Goal: Find specific page/section: Find specific page/section

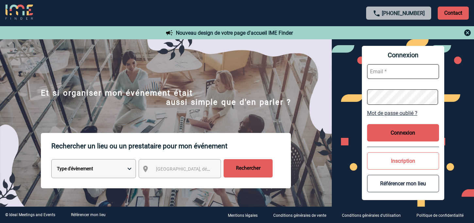
type input "vkalb@ime-groupe.com"
click at [398, 136] on button "Connexion" at bounding box center [403, 132] width 72 height 17
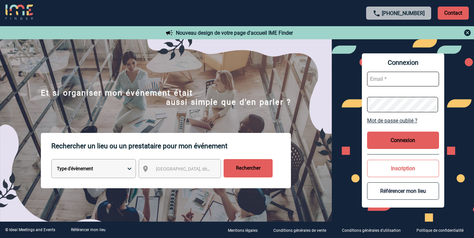
type input "vkalb@ime-groupe.com"
click at [397, 141] on button "Connexion" at bounding box center [403, 140] width 72 height 17
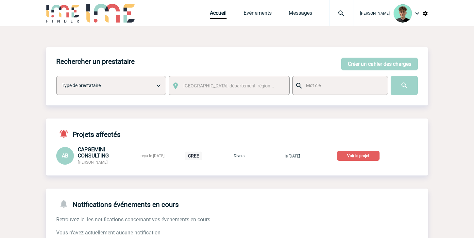
click at [93, 155] on span "CAPGEMINI CONSULTING" at bounding box center [93, 152] width 31 height 12
click at [366, 156] on p "Voir le projet" at bounding box center [358, 156] width 43 height 10
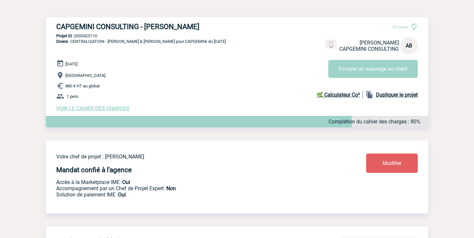
scroll to position [36, 0]
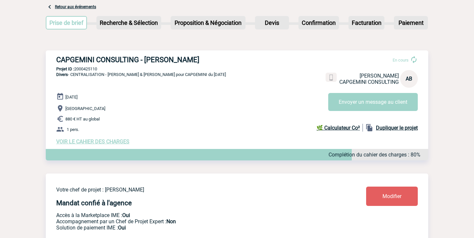
click at [69, 9] on link "Retour aux événements" at bounding box center [75, 7] width 41 height 5
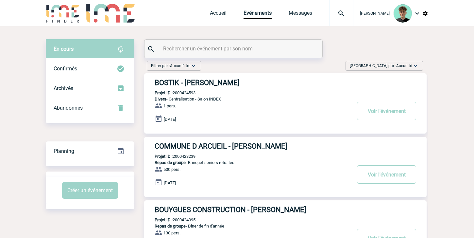
click at [236, 47] on input "text" at bounding box center [235, 48] width 146 height 9
paste input "2000420873"
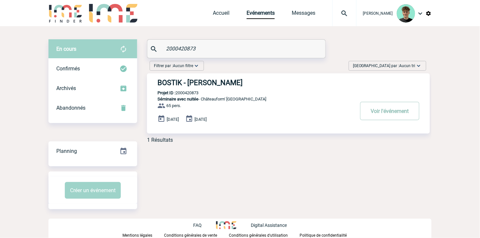
type input "2000420873"
click at [394, 117] on button "Voir l'événement" at bounding box center [389, 111] width 59 height 18
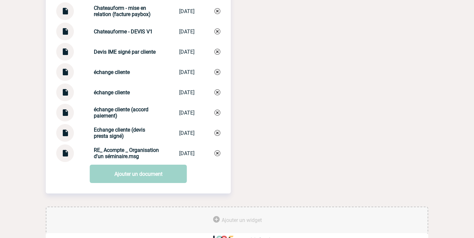
scroll to position [838, 0]
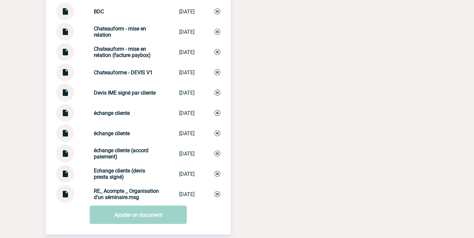
click at [234, 13] on div "Documents BDC BDC [DATE] Chateauform - mise en relation Chateauform - m... [DAT…" at bounding box center [237, 110] width 383 height 273
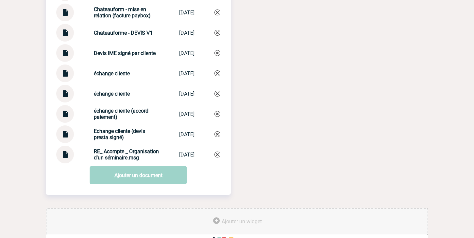
scroll to position [911, 0]
